Goal: Use online tool/utility

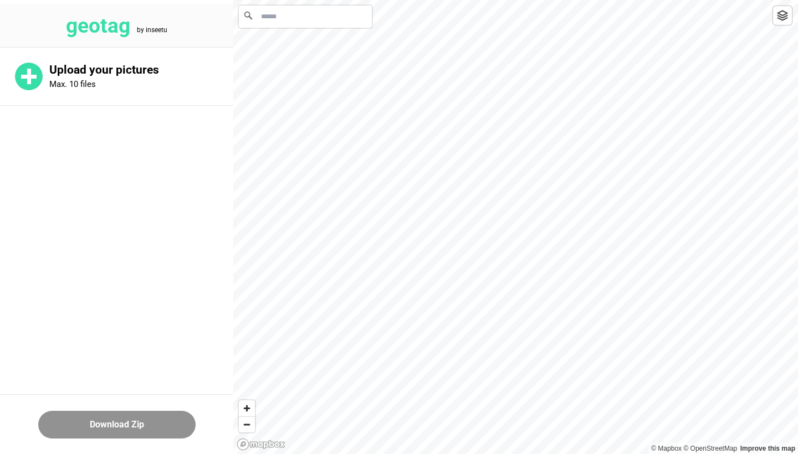
click at [297, 21] on input "Search" at bounding box center [305, 17] width 133 height 22
paste input "*******"
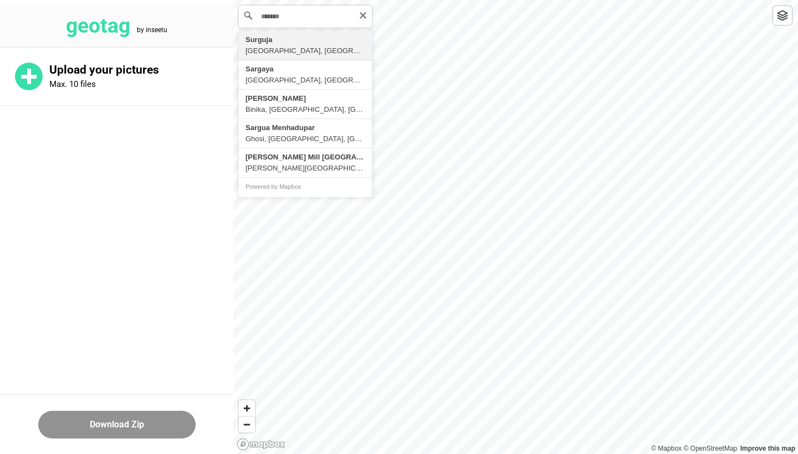
type input "**********"
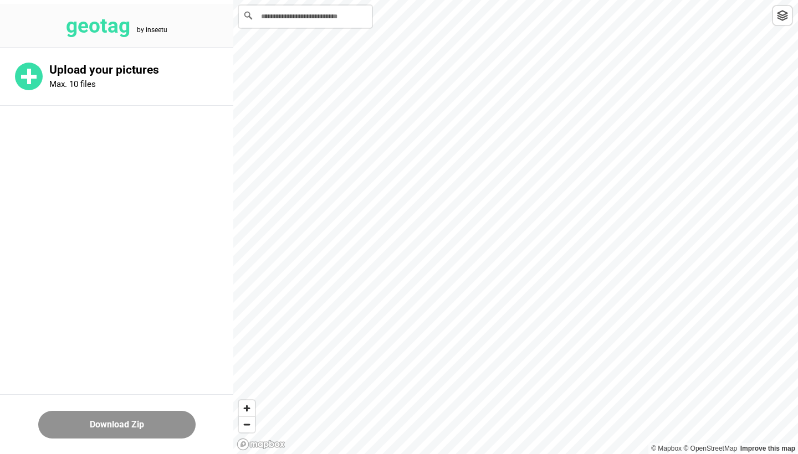
click at [792, 11] on div at bounding box center [782, 16] width 20 height 20
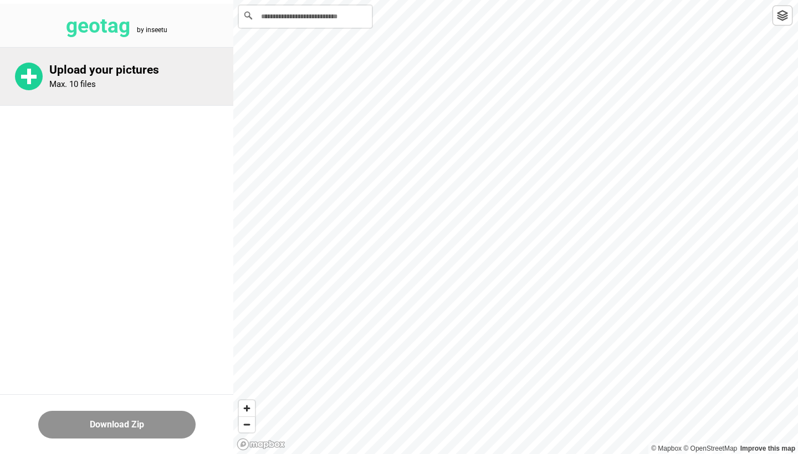
click at [53, 80] on p "Max. 10 files" at bounding box center [72, 84] width 47 height 10
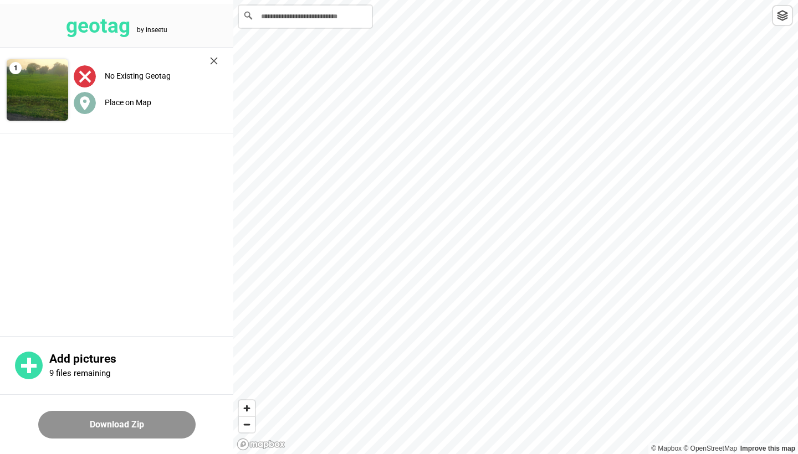
click at [84, 104] on icon at bounding box center [85, 103] width 10 height 14
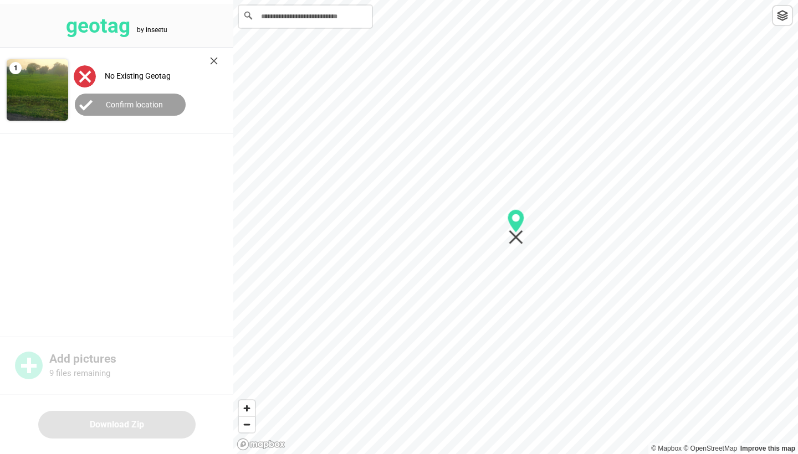
click at [88, 74] on img at bounding box center [85, 76] width 22 height 22
click at [116, 103] on label "Confirm location" at bounding box center [134, 104] width 57 height 9
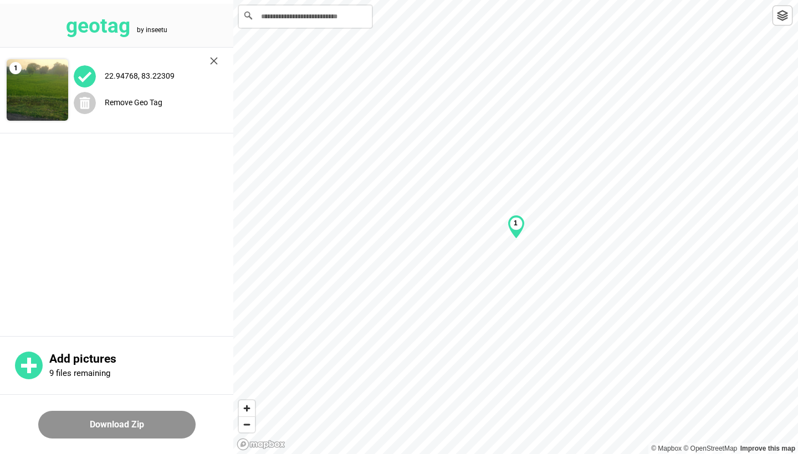
click at [113, 431] on button "Download Zip" at bounding box center [116, 425] width 157 height 28
click at [37, 89] on img at bounding box center [38, 90] width 62 height 62
click at [517, 226] on b "1" at bounding box center [516, 223] width 4 height 8
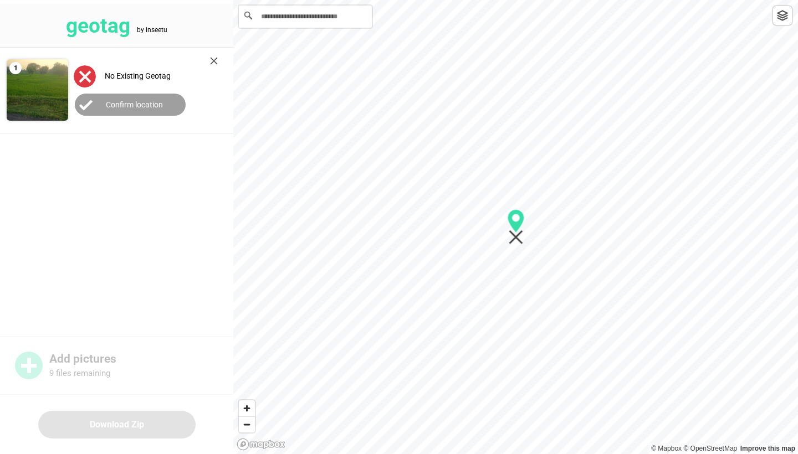
click at [122, 69] on div "No Existing Geotag" at bounding box center [146, 76] width 144 height 23
click at [81, 76] on img at bounding box center [85, 76] width 22 height 22
click at [156, 252] on main "1 No Existing Geotag Confirm location" at bounding box center [116, 191] width 233 height 286
click at [211, 65] on div "No Existing Geotag" at bounding box center [146, 76] width 144 height 23
click at [211, 63] on img at bounding box center [214, 61] width 8 height 8
